Goal: Find specific page/section: Find specific page/section

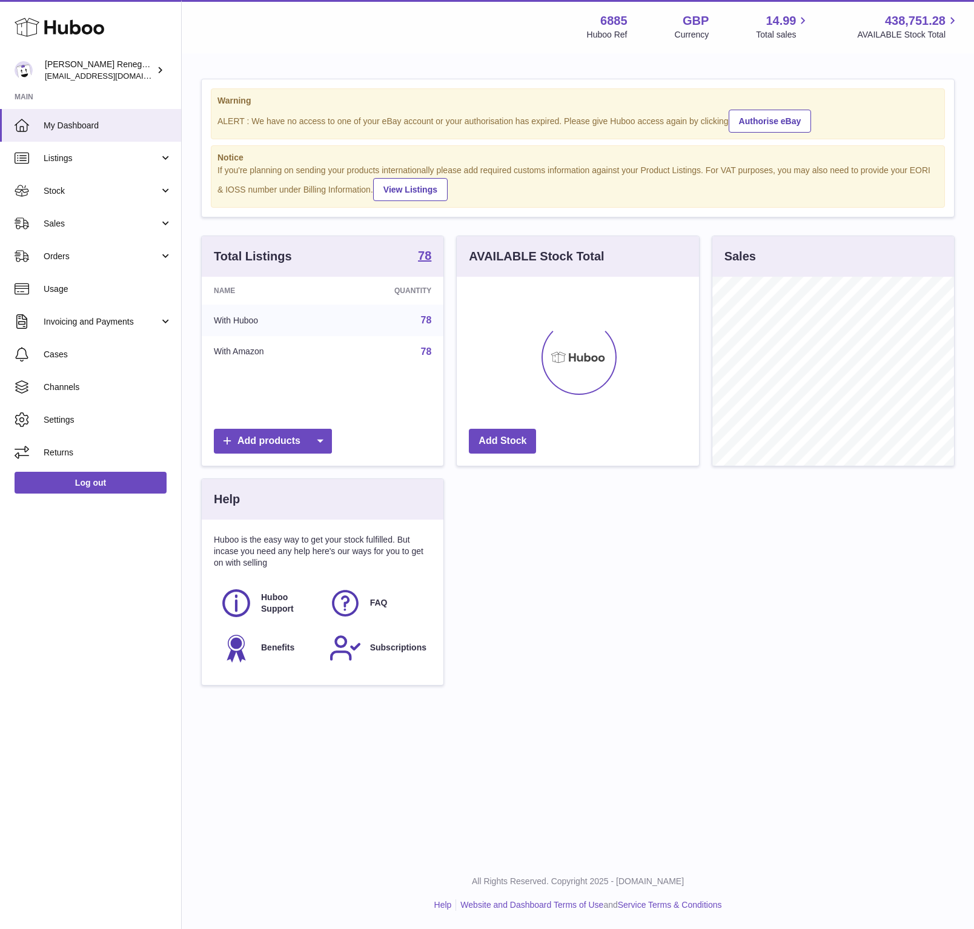
scroll to position [189, 241]
click at [98, 224] on span "Sales" at bounding box center [102, 224] width 116 height 12
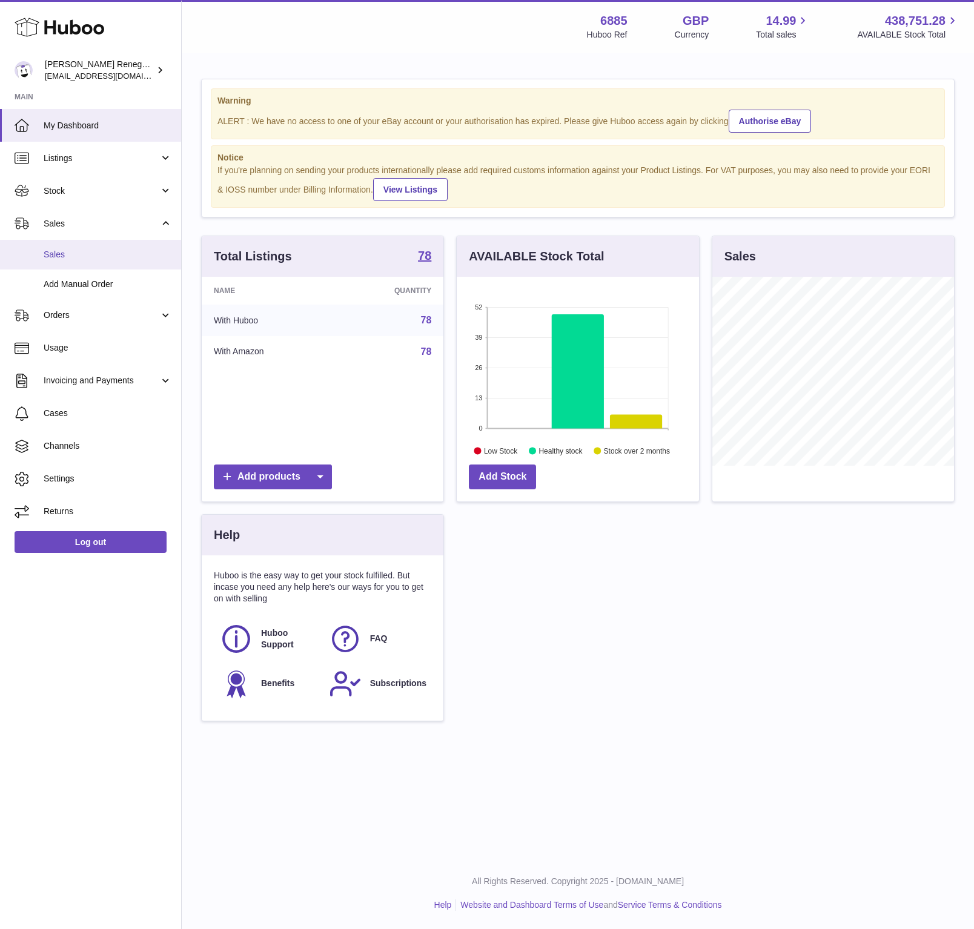
click at [83, 256] on span "Sales" at bounding box center [108, 255] width 128 height 12
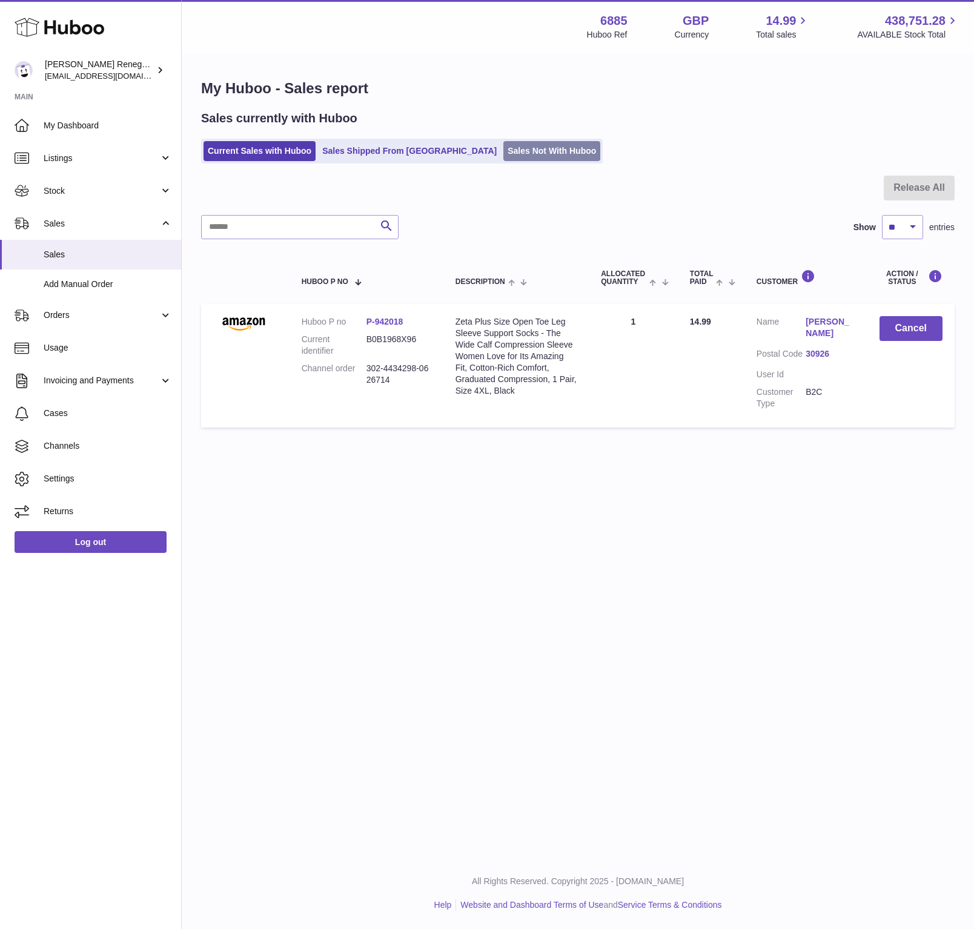
click at [503, 156] on link "Sales Not With Huboo" at bounding box center [551, 151] width 97 height 20
